Goal: Information Seeking & Learning: Compare options

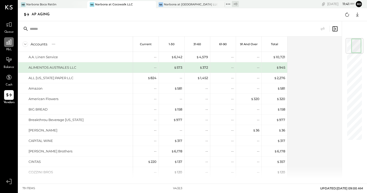
click at [10, 46] on div at bounding box center [9, 42] width 10 height 10
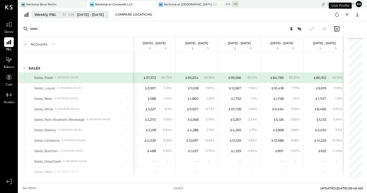
click at [47, 15] on div "Weekly P&L" at bounding box center [45, 14] width 22 height 5
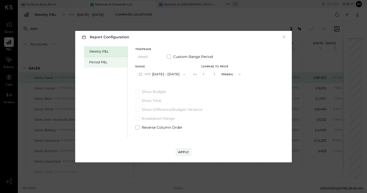
click at [105, 61] on div "Period P&L" at bounding box center [107, 62] width 36 height 5
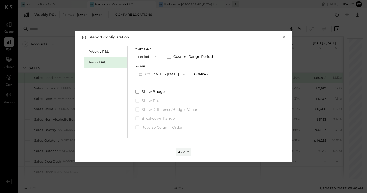
click at [185, 75] on icon "button" at bounding box center [184, 73] width 2 height 1
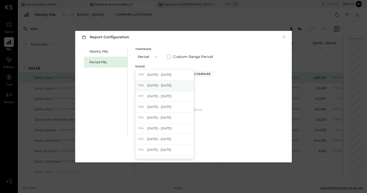
click at [172, 84] on span "[DATE] - [DATE]" at bounding box center [159, 85] width 24 height 4
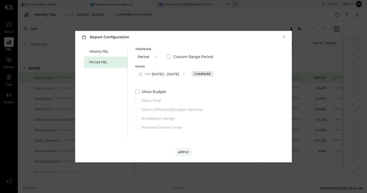
click at [211, 73] on div "Compare" at bounding box center [202, 74] width 17 height 4
click at [216, 74] on icon "button" at bounding box center [214, 73] width 3 height 3
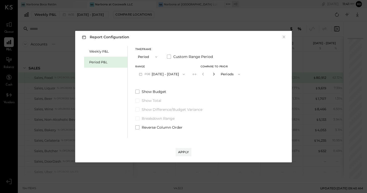
click at [216, 74] on icon "button" at bounding box center [214, 73] width 3 height 3
type input "*"
click at [186, 151] on div "Apply" at bounding box center [183, 152] width 11 height 4
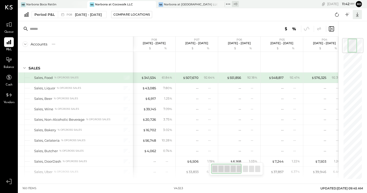
click at [358, 14] on icon at bounding box center [357, 15] width 3 height 4
click at [337, 42] on div "Excel" at bounding box center [341, 44] width 41 height 11
click at [177, 3] on div "Narbona at [GEOGRAPHIC_DATA] LLC" at bounding box center [190, 5] width 53 height 4
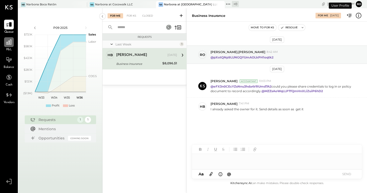
click at [9, 45] on icon at bounding box center [9, 42] width 7 height 7
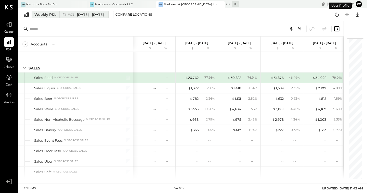
click at [46, 15] on div "Weekly P&L" at bounding box center [45, 14] width 22 height 5
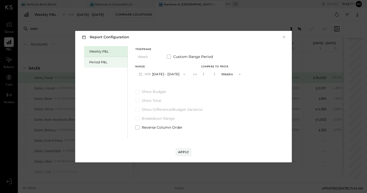
click at [107, 63] on div "Period P&L" at bounding box center [107, 62] width 36 height 5
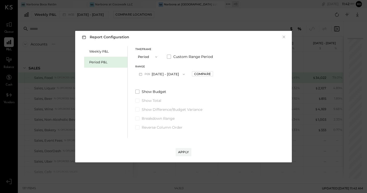
click at [186, 75] on icon "button" at bounding box center [184, 74] width 4 height 4
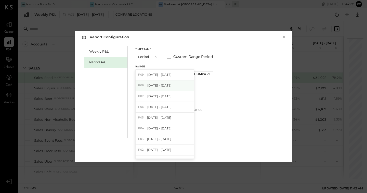
click at [168, 85] on span "[DATE] - [DATE]" at bounding box center [159, 85] width 24 height 4
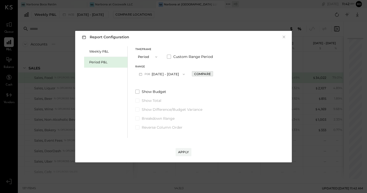
click at [211, 73] on div "Compare" at bounding box center [202, 74] width 17 height 4
click at [216, 75] on icon "button" at bounding box center [214, 73] width 3 height 3
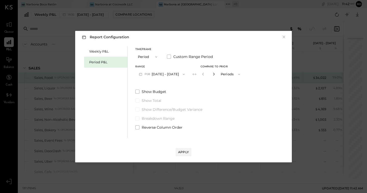
click at [216, 75] on icon "button" at bounding box center [214, 73] width 3 height 3
type input "*"
click at [220, 102] on label "Show Total" at bounding box center [189, 100] width 108 height 5
click at [187, 151] on div "Apply" at bounding box center [183, 152] width 11 height 4
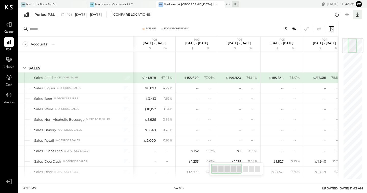
click at [357, 15] on icon at bounding box center [357, 15] width 3 height 4
click at [341, 45] on div "Excel" at bounding box center [341, 44] width 41 height 11
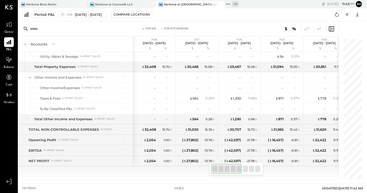
scroll to position [1254, 0]
click at [94, 16] on span "[DATE] - [DATE]" at bounding box center [88, 14] width 27 height 5
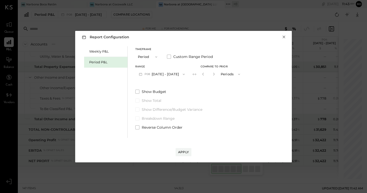
click at [283, 37] on button "×" at bounding box center [284, 36] width 5 height 5
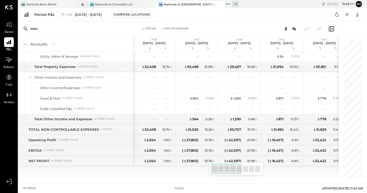
click at [55, 4] on div "Narbona Boca Ratōn" at bounding box center [41, 5] width 30 height 4
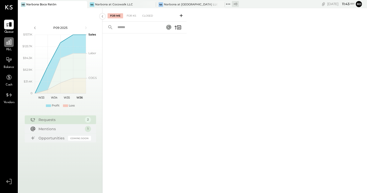
click at [7, 46] on div at bounding box center [9, 42] width 10 height 10
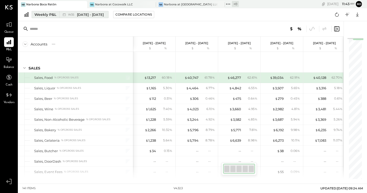
click at [46, 15] on div "Weekly P&L" at bounding box center [45, 14] width 22 height 5
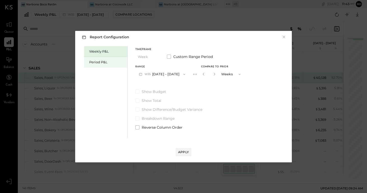
click at [104, 61] on div "Period P&L" at bounding box center [107, 62] width 36 height 5
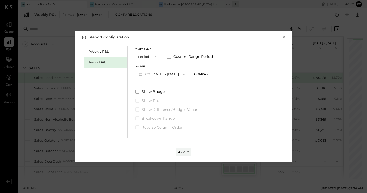
click at [186, 75] on icon "button" at bounding box center [184, 74] width 4 height 4
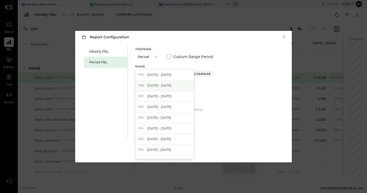
click at [170, 86] on span "[DATE] - [DATE]" at bounding box center [159, 85] width 24 height 4
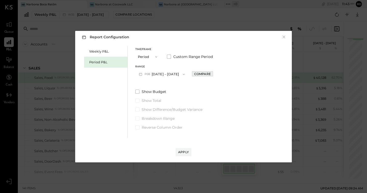
click at [211, 74] on div "Compare" at bounding box center [202, 74] width 17 height 4
click at [216, 74] on icon "button" at bounding box center [214, 73] width 3 height 3
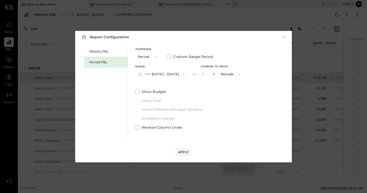
click at [216, 74] on icon "button" at bounding box center [214, 73] width 3 height 3
type input "*"
click at [188, 151] on div "Apply" at bounding box center [183, 152] width 11 height 4
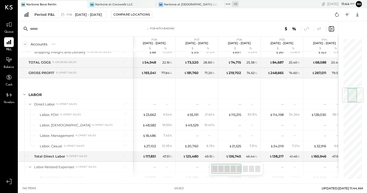
scroll to position [392, 0]
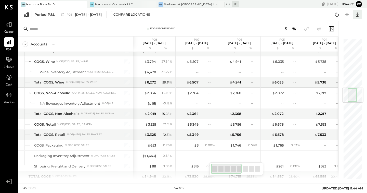
click at [358, 16] on icon at bounding box center [357, 14] width 7 height 7
click at [341, 42] on div "Excel" at bounding box center [341, 44] width 41 height 11
click at [361, 15] on icon at bounding box center [357, 14] width 7 height 7
click at [231, 22] on div "For KitchenSync" at bounding box center [178, 28] width 320 height 15
click at [348, 14] on icon at bounding box center [347, 14] width 7 height 7
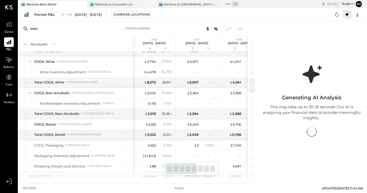
click at [350, 14] on icon at bounding box center [347, 14] width 7 height 7
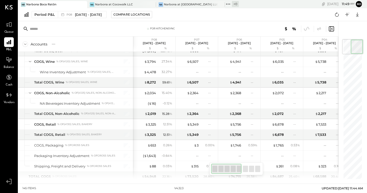
click at [258, 14] on div "Period P&L P08 [DATE] - [DATE] Compare Locations CSV Google Sheets Excel" at bounding box center [192, 14] width 349 height 13
